Goal: Task Accomplishment & Management: Use online tool/utility

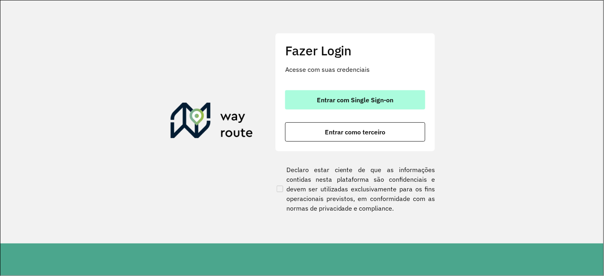
click at [341, 106] on button "Entrar com Single Sign-on" at bounding box center [355, 99] width 140 height 19
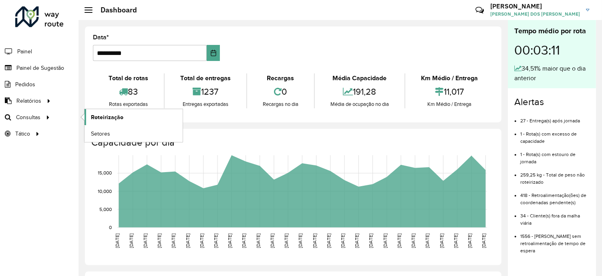
click at [93, 119] on span "Roteirização" at bounding box center [107, 117] width 32 height 8
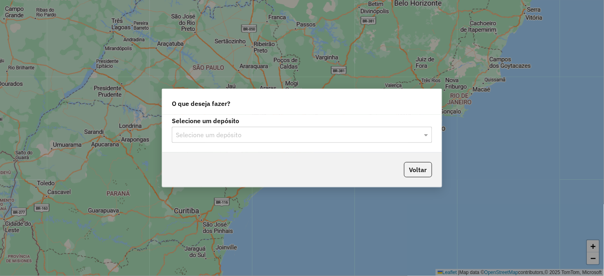
click at [268, 134] on input "text" at bounding box center [294, 135] width 236 height 10
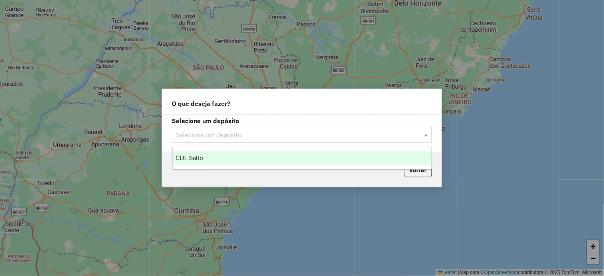
click at [206, 159] on div "CDL Salto" at bounding box center [303, 158] width 260 height 14
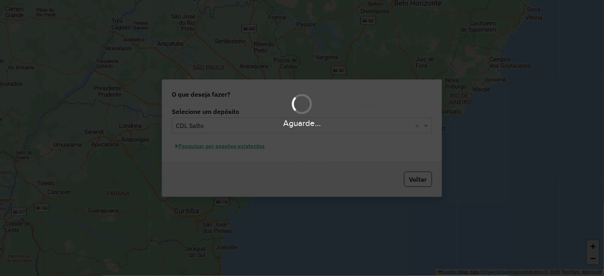
click at [245, 147] on div "Aguarde..." at bounding box center [302, 138] width 604 height 276
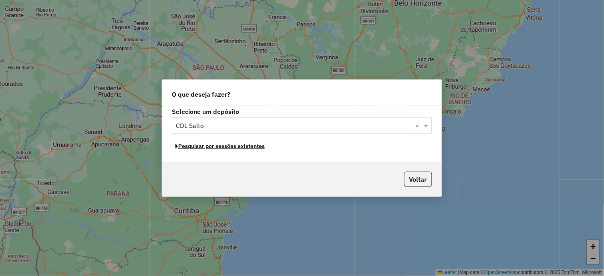
click at [245, 147] on button "Pesquisar por sessões existentes" at bounding box center [220, 146] width 97 height 12
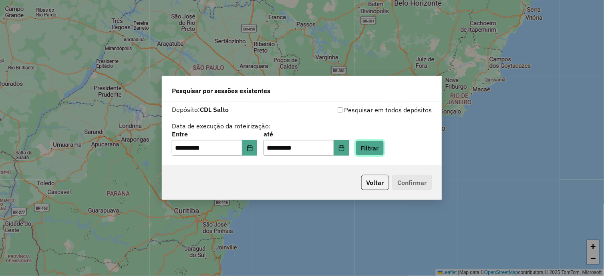
click at [379, 147] on button "Filtrar" at bounding box center [370, 147] width 28 height 15
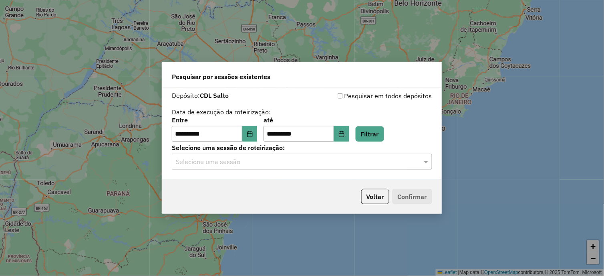
click at [342, 170] on div "**********" at bounding box center [302, 134] width 280 height 92
click at [263, 175] on div "**********" at bounding box center [302, 134] width 280 height 92
click at [263, 161] on input "text" at bounding box center [294, 162] width 236 height 10
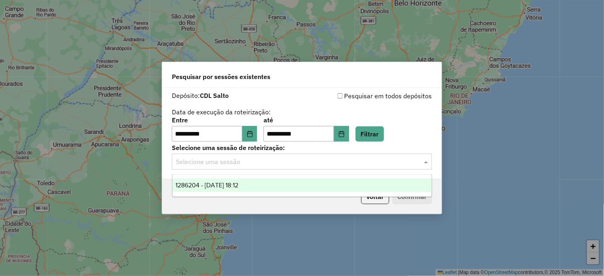
click at [249, 181] on div "1286204 - 01/10/2025 18:12" at bounding box center [303, 185] width 260 height 14
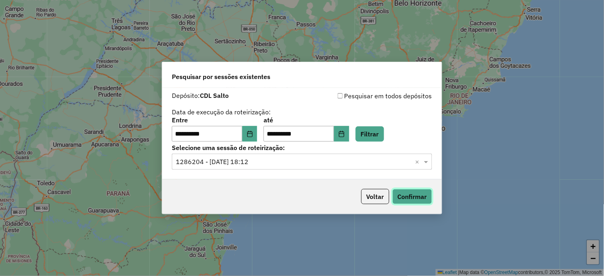
click at [410, 192] on button "Confirmar" at bounding box center [413, 196] width 40 height 15
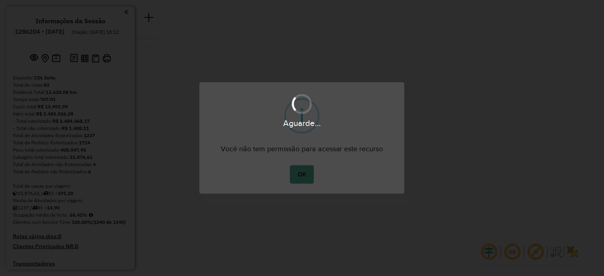
click at [311, 0] on body "Aguarde... Pop-up bloqueado! Seu navegador bloqueou automáticamente a abertura …" at bounding box center [302, 0] width 604 height 0
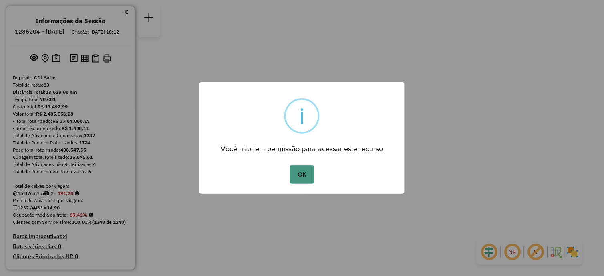
click at [309, 178] on button "OK" at bounding box center [302, 174] width 24 height 18
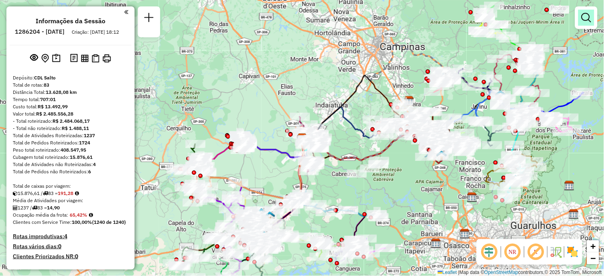
click at [591, 17] on em at bounding box center [587, 18] width 10 height 10
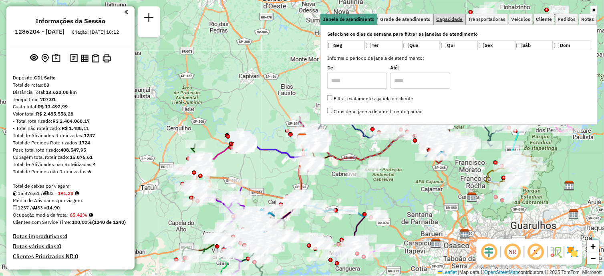
click at [457, 20] on span "Capacidade" at bounding box center [450, 19] width 26 height 5
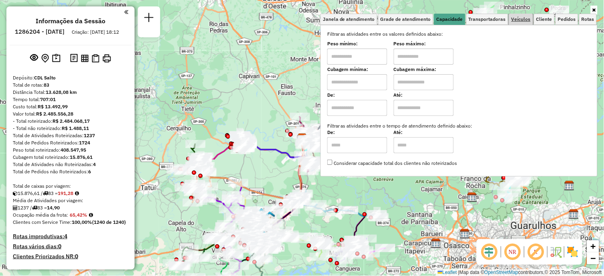
click at [523, 19] on span "Veículos" at bounding box center [521, 19] width 19 height 5
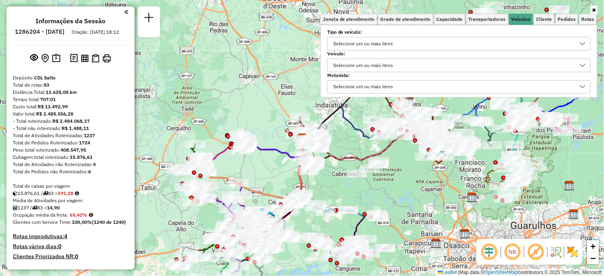
click at [390, 69] on div "Selecione um ou mais itens" at bounding box center [363, 65] width 65 height 13
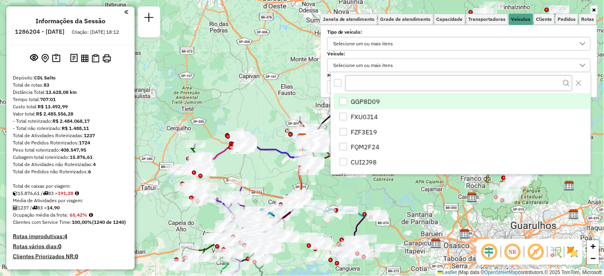
scroll to position [4, 27]
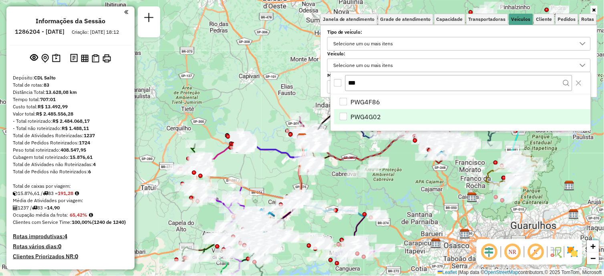
type input "***"
click at [347, 119] on div "PWG4G02" at bounding box center [344, 117] width 8 height 8
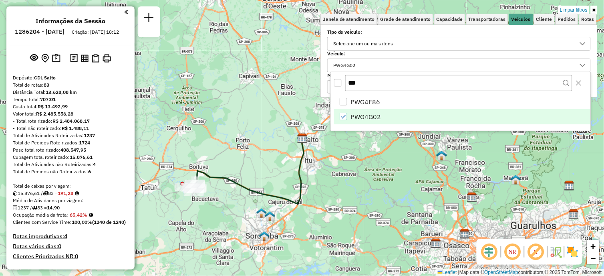
click at [592, 12] on link at bounding box center [594, 10] width 7 height 9
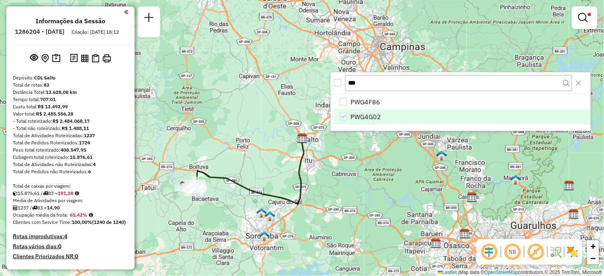
click at [238, 182] on icon at bounding box center [249, 169] width 112 height 68
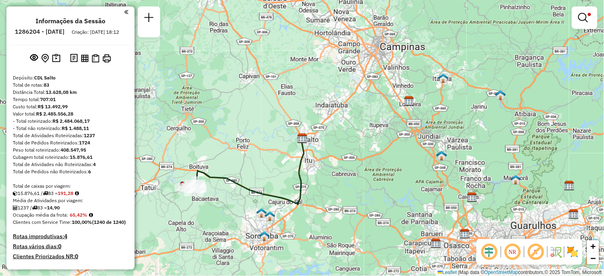
select select "**********"
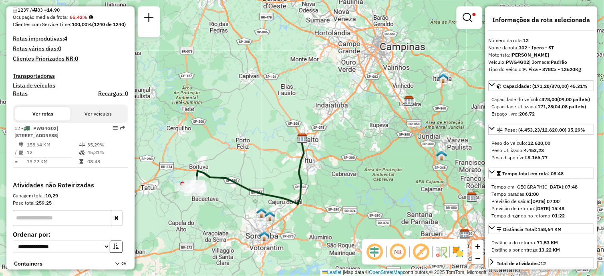
scroll to position [243, 0]
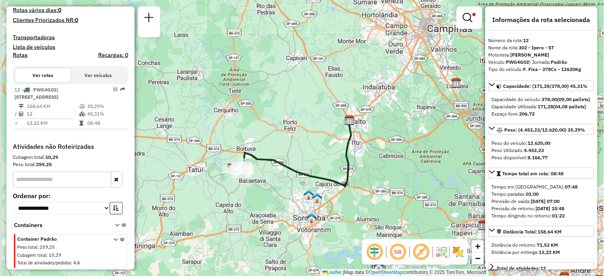
drag, startPoint x: 244, startPoint y: 202, endPoint x: 297, endPoint y: 183, distance: 56.3
click at [300, 186] on div "Limpar filtros Janela de atendimento Grade de atendimento Capacidade Transporta…" at bounding box center [302, 138] width 604 height 276
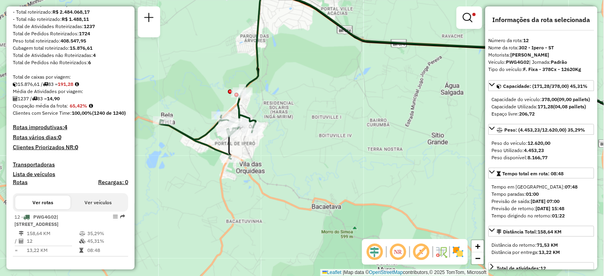
scroll to position [0, 0]
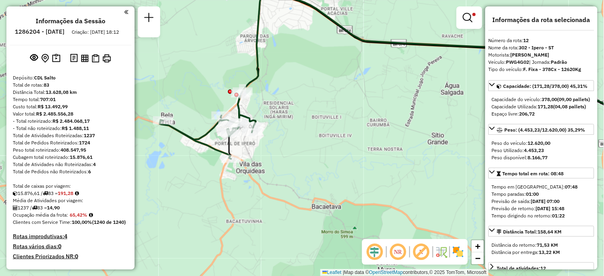
click at [121, 12] on div at bounding box center [69, 11] width 119 height 11
click at [124, 12] on em at bounding box center [126, 11] width 4 height 7
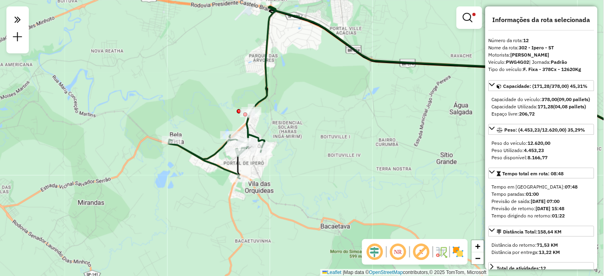
drag, startPoint x: 293, startPoint y: 143, endPoint x: 303, endPoint y: 168, distance: 26.8
click at [303, 168] on div "Limpar filtros Janela de atendimento Grade de atendimento Capacidade Transporta…" at bounding box center [302, 138] width 604 height 276
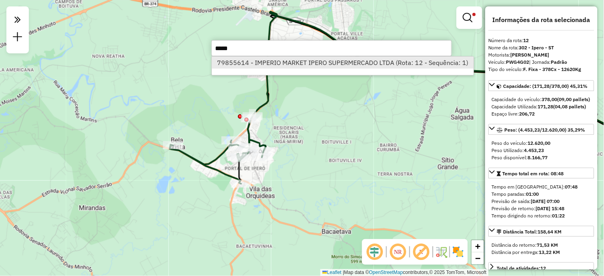
type input "*****"
click at [268, 61] on li "79855614 - IMPERIO MARKET IPERO SUPERMERCADO LTDA (Rota: 12 - Sequência: 1)" at bounding box center [343, 63] width 262 height 12
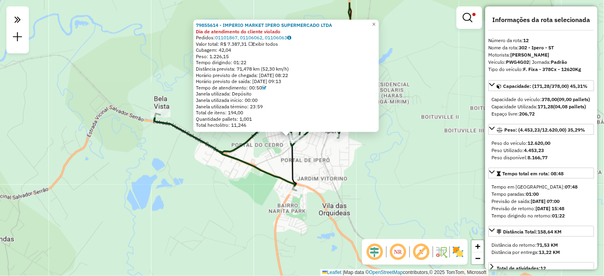
drag, startPoint x: 318, startPoint y: 136, endPoint x: 324, endPoint y: 166, distance: 30.7
click at [324, 166] on div "79855614 - IMPERIO MARKET IPERO SUPERMERCADO LTDA Dia de atendimento do cliente…" at bounding box center [302, 138] width 604 height 276
click at [392, 167] on div "79855614 - IMPERIO MARKET IPERO SUPERMERCADO LTDA Dia de atendimento do cliente…" at bounding box center [302, 138] width 604 height 276
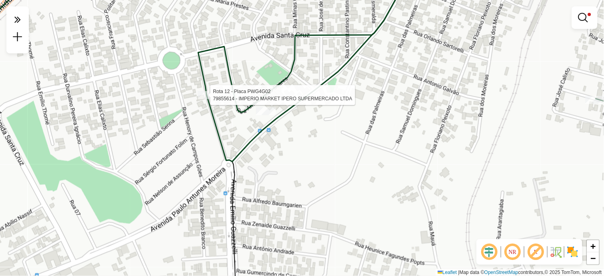
select select "**********"
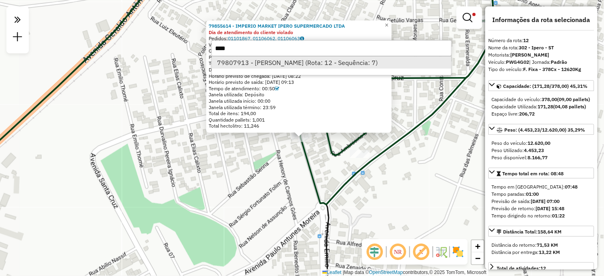
type input "****"
click at [278, 67] on li "79807913 - MARILENA PIRES BUENO (Rota: 12 - Sequência: 7)" at bounding box center [332, 63] width 240 height 12
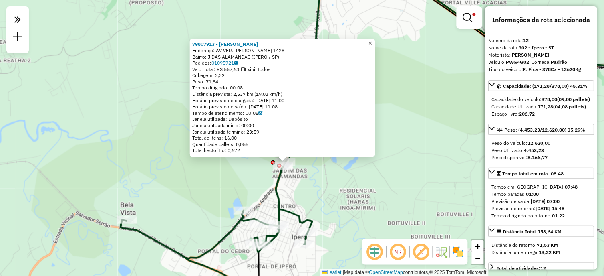
drag, startPoint x: 334, startPoint y: 170, endPoint x: 324, endPoint y: 178, distance: 12.6
click at [324, 178] on div "79807913 - MARILENA PIRES BUENO Endereço: AV VER. JOSE M PENTEADO 1428 Bairro: …" at bounding box center [302, 138] width 604 height 276
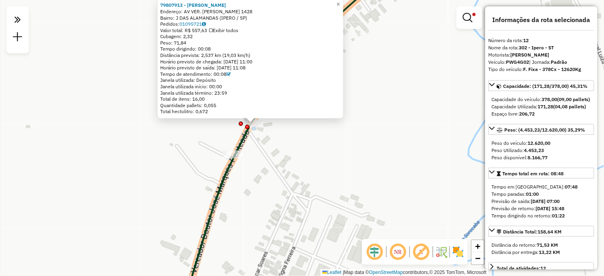
drag, startPoint x: 274, startPoint y: 143, endPoint x: 273, endPoint y: 158, distance: 14.8
click at [273, 158] on div "79807913 - MARILENA PIRES BUENO Endereço: AV VER. JOSE M PENTEADO 1428 Bairro: …" at bounding box center [302, 138] width 604 height 276
click at [340, 1] on span "×" at bounding box center [339, 4] width 4 height 7
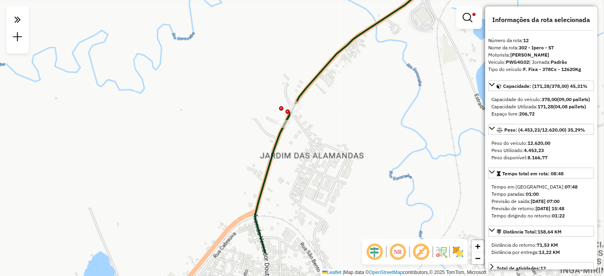
drag, startPoint x: 293, startPoint y: 167, endPoint x: 314, endPoint y: 115, distance: 55.9
click at [315, 117] on div "Limpar filtros Janela de atendimento Grade de atendimento Capacidade Transporta…" at bounding box center [302, 138] width 604 height 276
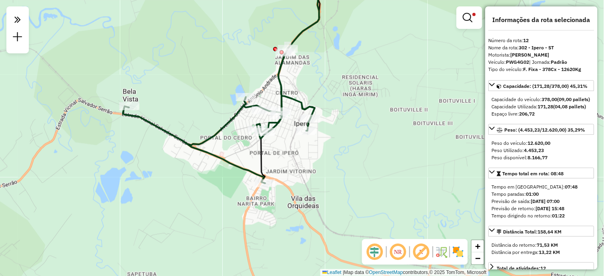
drag, startPoint x: 265, startPoint y: 186, endPoint x: 289, endPoint y: 93, distance: 96.3
click at [290, 90] on div "Limpar filtros Janela de atendimento Grade de atendimento Capacidade Transporta…" at bounding box center [302, 138] width 604 height 276
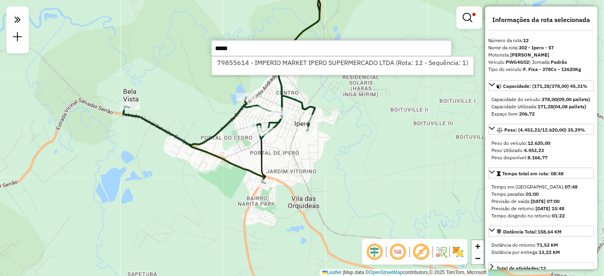
type input "*****"
click at [265, 56] on div "79855614 - IMPERIO MARKET IPERO SUPERMERCADO LTDA (Rota: 12 - Sequência: 1)" at bounding box center [343, 65] width 263 height 19
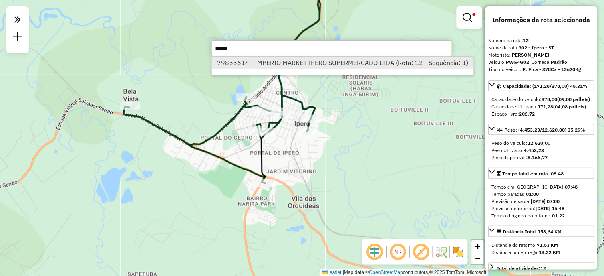
click at [267, 61] on li "79855614 - IMPERIO MARKET IPERO SUPERMERCADO LTDA (Rota: 12 - Sequência: 1)" at bounding box center [343, 63] width 262 height 12
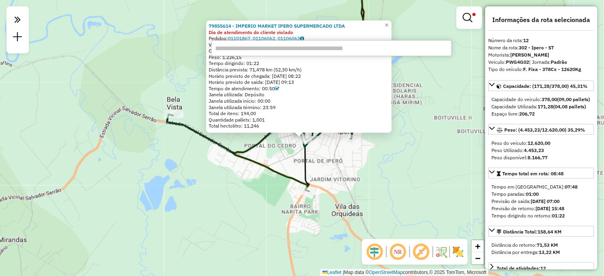
paste input "*****"
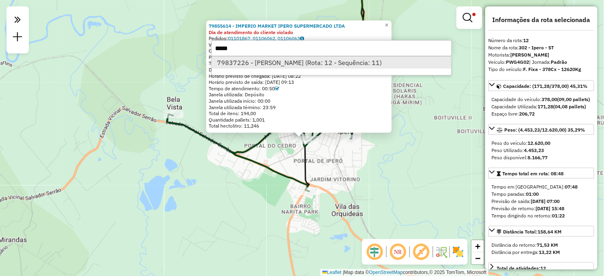
type input "*****"
click at [263, 66] on li "79837226 - GIOVANNA MAIARA PINE (Rota: 12 - Sequência: 11)" at bounding box center [332, 63] width 240 height 12
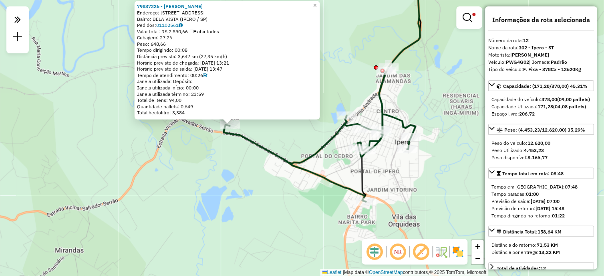
drag, startPoint x: 273, startPoint y: 177, endPoint x: 200, endPoint y: 164, distance: 73.4
click at [200, 164] on div "79837226 - GIOVANNA MAIARA PINE Endereço: 081 RUA DO ESCRITóRIO 35 Bairro: BELA…" at bounding box center [302, 138] width 604 height 276
click at [303, 186] on div "Rota 12 - Placa PWG4G02 79837226 - GIOVANNA MAIARA PINE 79837226 - GIOVANNA MAI…" at bounding box center [302, 138] width 604 height 276
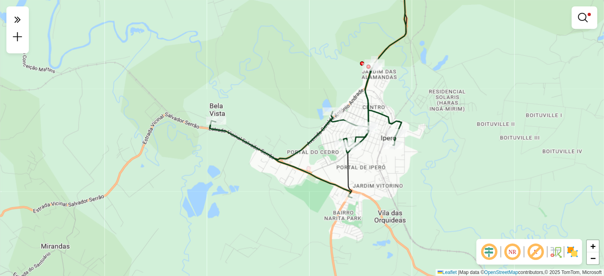
drag, startPoint x: 298, startPoint y: 200, endPoint x: 288, endPoint y: 197, distance: 10.7
click at [288, 197] on div "Limpar filtros Janela de atendimento Grade de atendimento Capacidade Transporta…" at bounding box center [302, 138] width 604 height 276
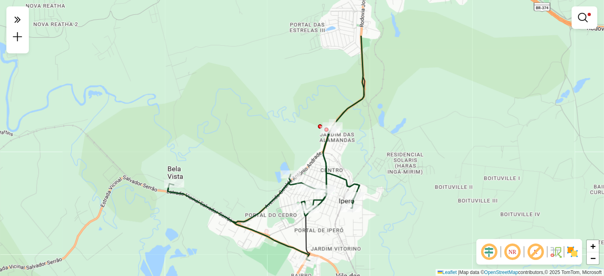
drag, startPoint x: 453, startPoint y: 54, endPoint x: 411, endPoint y: 117, distance: 76.2
click at [411, 117] on div "Limpar filtros Janela de atendimento Grade de atendimento Capacidade Transporta…" at bounding box center [302, 138] width 604 height 276
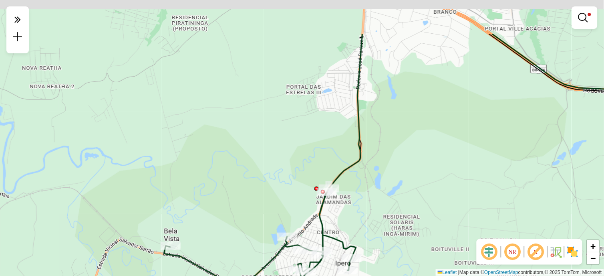
drag, startPoint x: 398, startPoint y: 99, endPoint x: 386, endPoint y: 195, distance: 96.2
click at [386, 195] on div "Limpar filtros Janela de atendimento Grade de atendimento Capacidade Transporta…" at bounding box center [302, 138] width 604 height 276
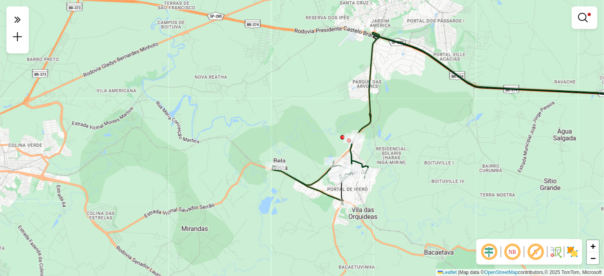
drag, startPoint x: 383, startPoint y: 184, endPoint x: 387, endPoint y: 117, distance: 67.8
click at [387, 117] on div "Limpar filtros Janela de atendimento Grade de atendimento Capacidade Transporta…" at bounding box center [302, 138] width 604 height 276
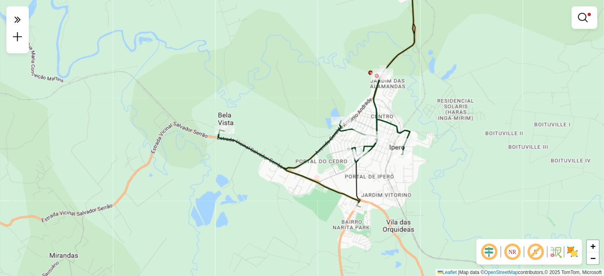
drag, startPoint x: 330, startPoint y: 145, endPoint x: 277, endPoint y: 112, distance: 62.4
click at [277, 112] on div "Limpar filtros Janela de atendimento Grade de atendimento Capacidade Transporta…" at bounding box center [302, 138] width 604 height 276
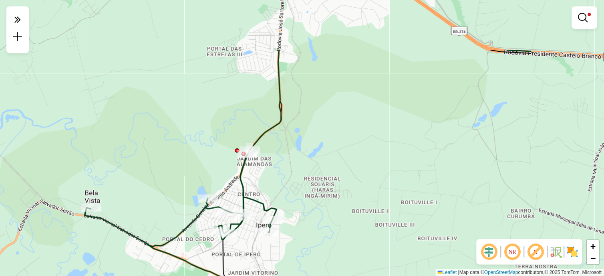
drag, startPoint x: 322, startPoint y: 87, endPoint x: 201, endPoint y: 164, distance: 143.2
click at [201, 164] on div "Limpar filtros Janela de atendimento Grade de atendimento Capacidade Transporta…" at bounding box center [302, 138] width 604 height 276
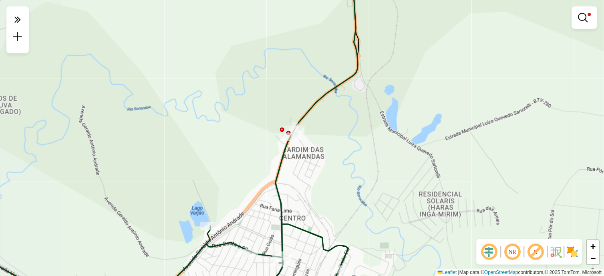
drag, startPoint x: 208, startPoint y: 160, endPoint x: 225, endPoint y: 36, distance: 125.0
click at [224, 32] on div "Limpar filtros Janela de atendimento Grade de atendimento Capacidade Transporta…" at bounding box center [302, 138] width 604 height 276
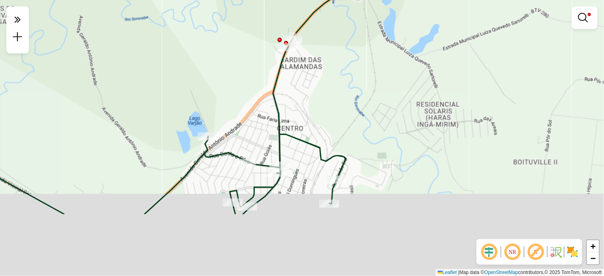
drag, startPoint x: 230, startPoint y: 134, endPoint x: 227, endPoint y: 35, distance: 99.0
click at [227, 33] on div "Limpar filtros Janela de atendimento Grade de atendimento Capacidade Transporta…" at bounding box center [302, 138] width 604 height 276
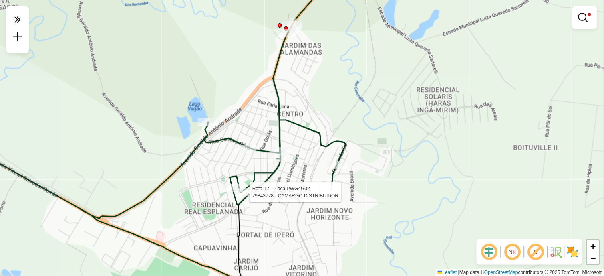
select select "**********"
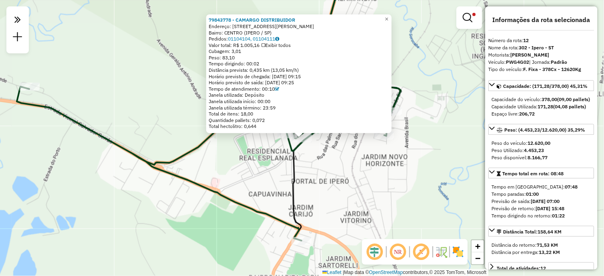
click at [356, 188] on div "79843778 - CAMARGO DISTRIBUIDOR Endereço: AV PAULO ANTUENES MOREIRA 630 Bairro:…" at bounding box center [302, 138] width 604 height 276
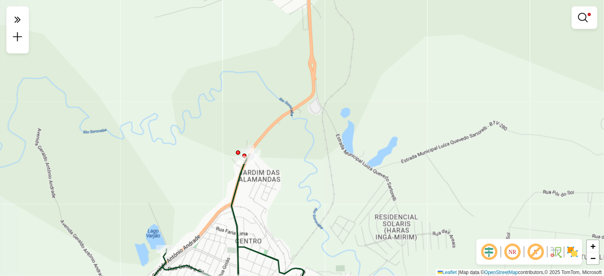
drag, startPoint x: 424, startPoint y: 57, endPoint x: 299, endPoint y: 222, distance: 206.9
click at [302, 275] on html "Aplicando filtros Pop-up bloqueado! Seu navegador bloqueou automáticamente a ab…" at bounding box center [302, 138] width 604 height 276
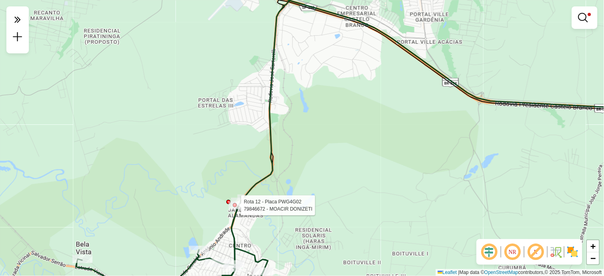
select select "**********"
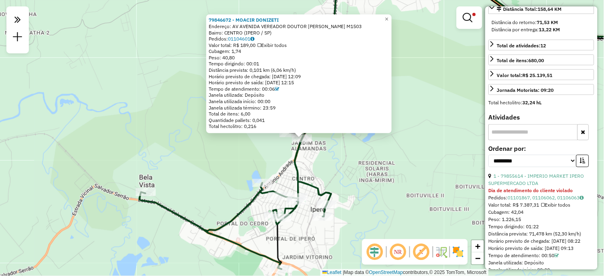
scroll to position [267, 0]
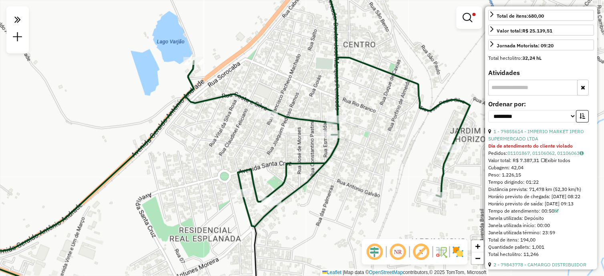
drag, startPoint x: 285, startPoint y: 223, endPoint x: 278, endPoint y: 211, distance: 13.5
click at [278, 211] on div "79846672 - MOACIR DONIZETI Endereço: AV AVENIDA VEREADOR DOUTOR JOSE M1503 Bair…" at bounding box center [302, 138] width 604 height 276
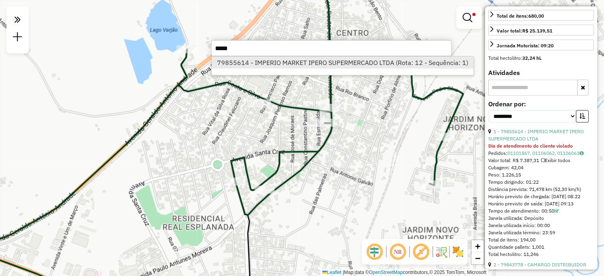
type input "*****"
click at [249, 67] on li "79855614 - IMPERIO MARKET IPERO SUPERMERCADO LTDA (Rota: 12 - Sequência: 1)" at bounding box center [343, 63] width 262 height 12
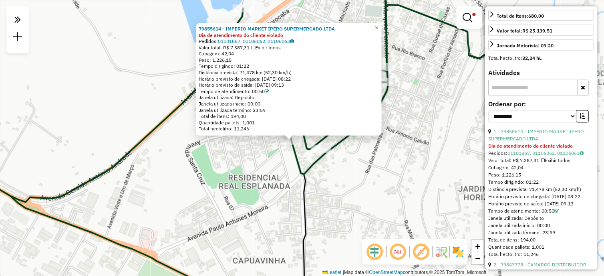
drag, startPoint x: 279, startPoint y: 159, endPoint x: 269, endPoint y: 161, distance: 10.3
click at [269, 161] on div "79855614 - IMPERIO MARKET IPERO SUPERMERCADO LTDA Dia de atendimento do cliente…" at bounding box center [302, 138] width 604 height 276
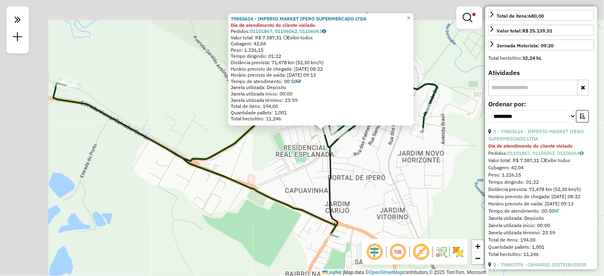
drag, startPoint x: 204, startPoint y: 127, endPoint x: 231, endPoint y: 145, distance: 32.5
click at [231, 145] on div "79855614 - IMPERIO MARKET IPERO SUPERMERCADO LTDA Dia de atendimento do cliente…" at bounding box center [302, 138] width 604 height 276
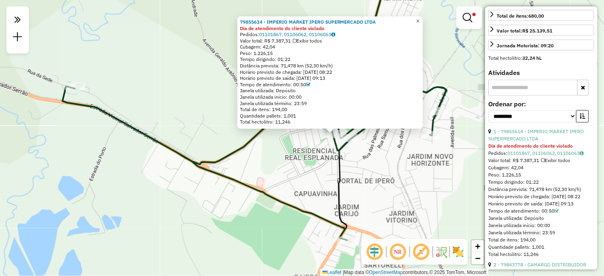
click at [420, 18] on span "×" at bounding box center [418, 21] width 4 height 7
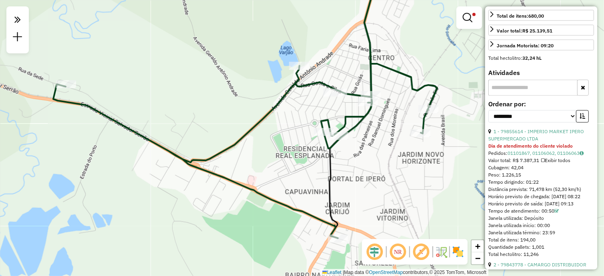
drag, startPoint x: 275, startPoint y: 111, endPoint x: 283, endPoint y: 104, distance: 10.8
click at [265, 109] on div "Limpar filtros Janela de atendimento Grade de atendimento Capacidade Transporta…" at bounding box center [302, 138] width 604 height 276
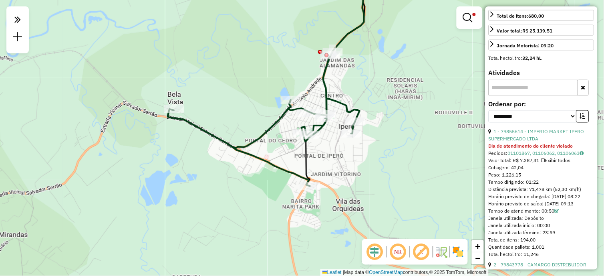
drag, startPoint x: 263, startPoint y: 127, endPoint x: 267, endPoint y: 133, distance: 7.2
click at [267, 133] on icon at bounding box center [264, 118] width 192 height 135
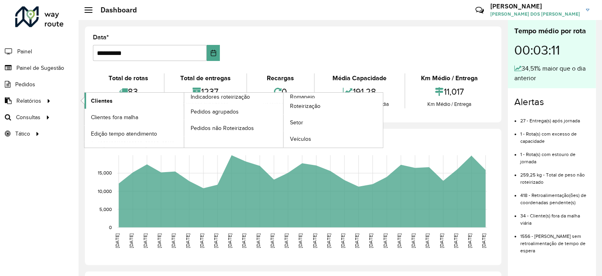
click at [103, 102] on span "Clientes" at bounding box center [102, 101] width 22 height 8
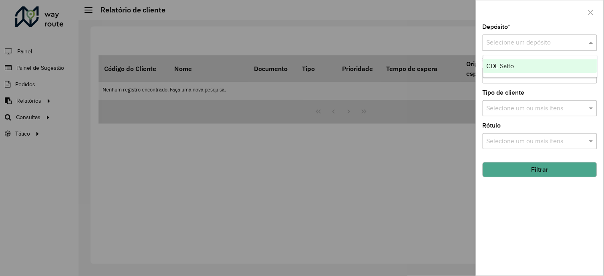
click at [509, 45] on input "text" at bounding box center [532, 43] width 91 height 10
click at [501, 65] on span "CDL Salto" at bounding box center [501, 66] width 28 height 7
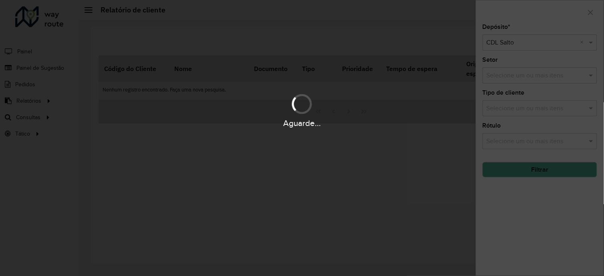
click at [544, 166] on div "Aguarde..." at bounding box center [302, 138] width 604 height 276
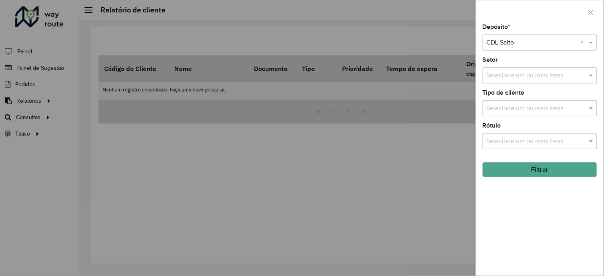
click at [526, 170] on button "Filtrar" at bounding box center [540, 169] width 115 height 15
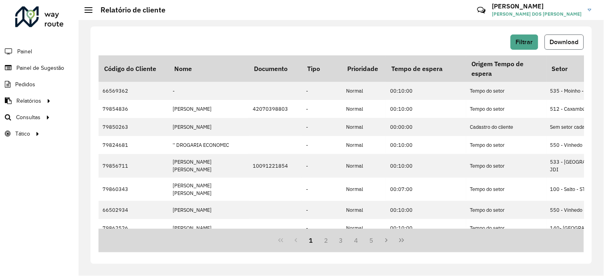
click at [561, 45] on button "Download" at bounding box center [564, 41] width 39 height 15
